Goal: Find specific page/section: Find specific page/section

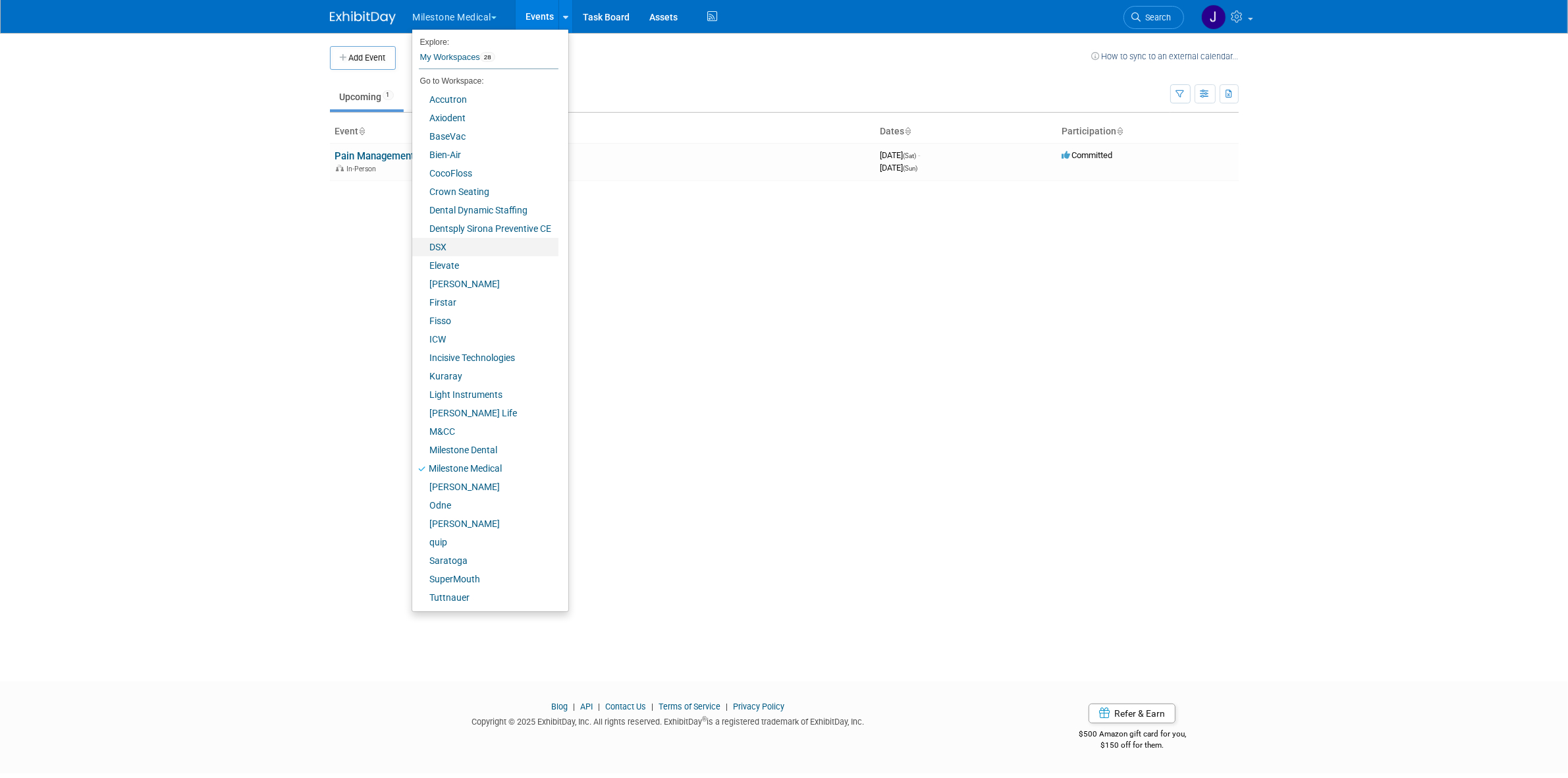
click at [506, 249] on link "DSX" at bounding box center [485, 247] width 146 height 19
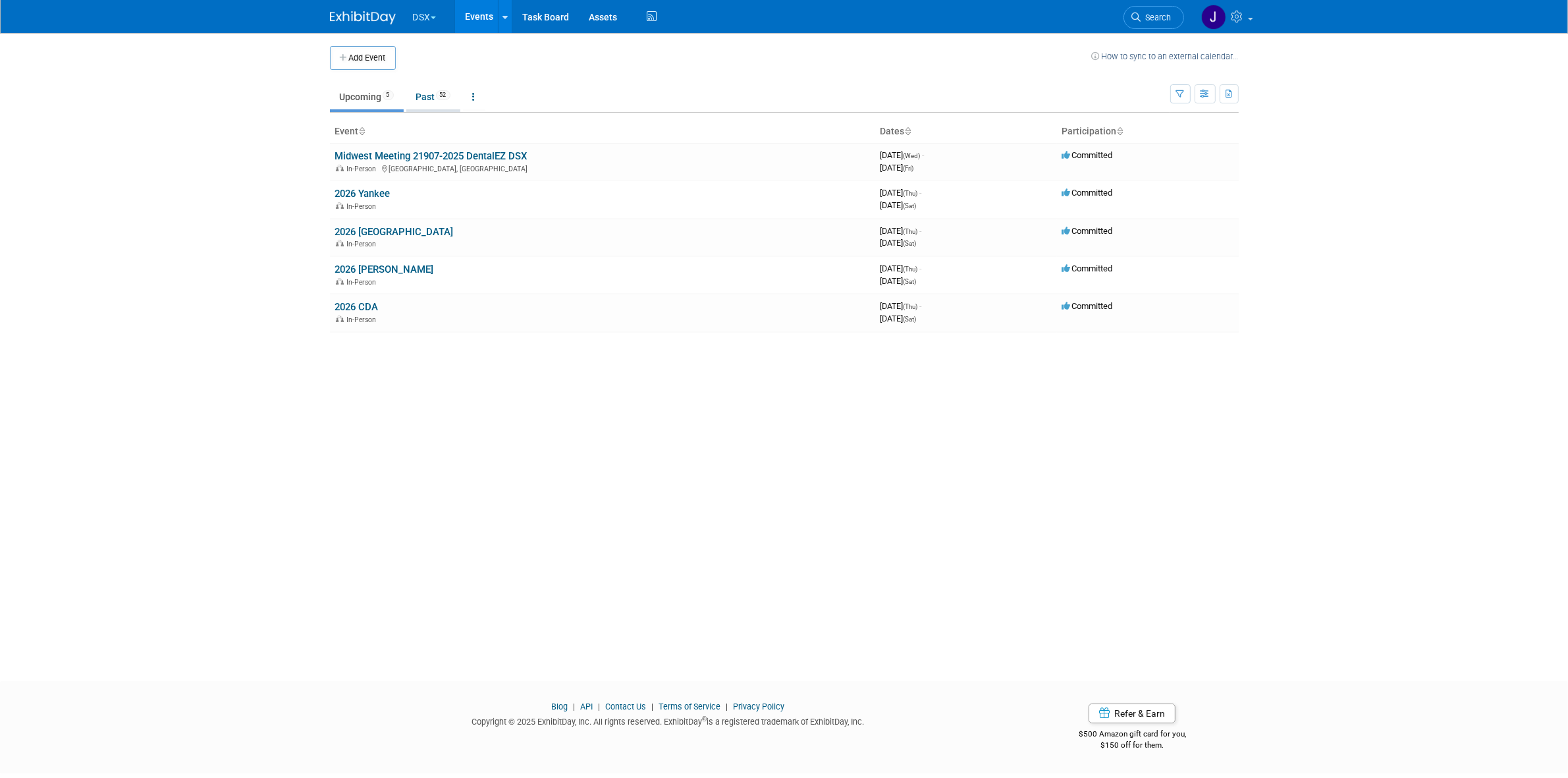
click at [439, 97] on link "Past 52" at bounding box center [433, 97] width 54 height 25
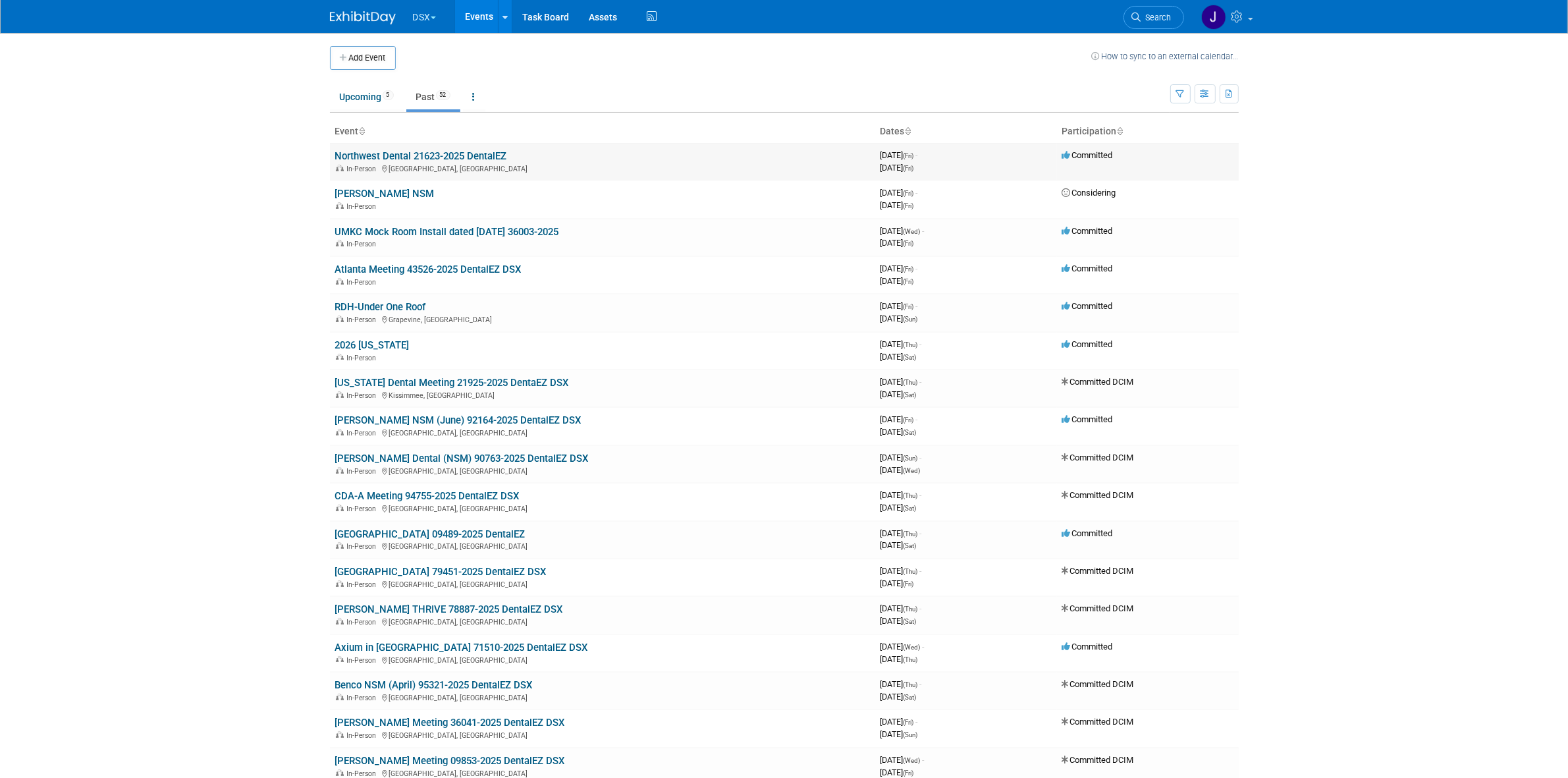
click at [421, 158] on link "Northwest Dental 21623-2025 DentalEZ" at bounding box center [420, 156] width 172 height 12
